Goal: Information Seeking & Learning: Learn about a topic

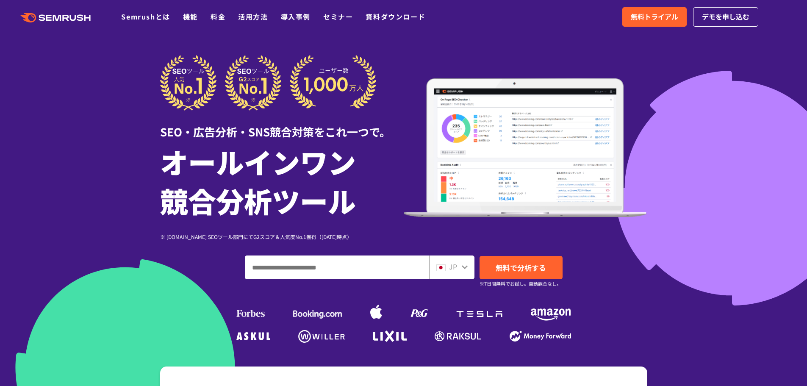
click at [210, 17] on ul "Semrushとは 機能 料金 活用方法 導入事例 セミナー 資料ダウンロード" at bounding box center [279, 16] width 317 height 11
click at [216, 18] on link "料金" at bounding box center [218, 16] width 15 height 10
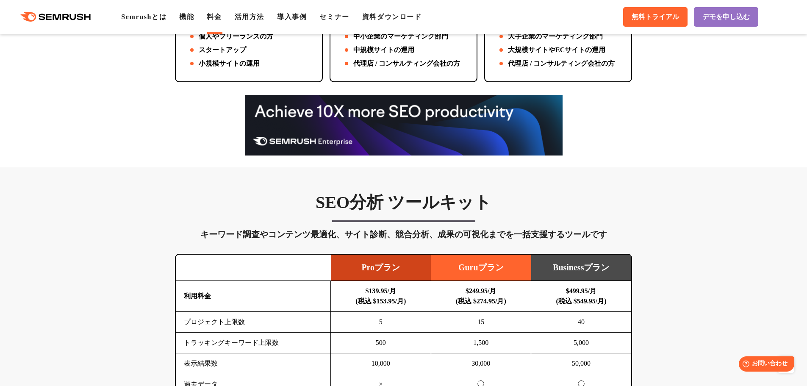
scroll to position [466, 0]
